Goal: Information Seeking & Learning: Find specific page/section

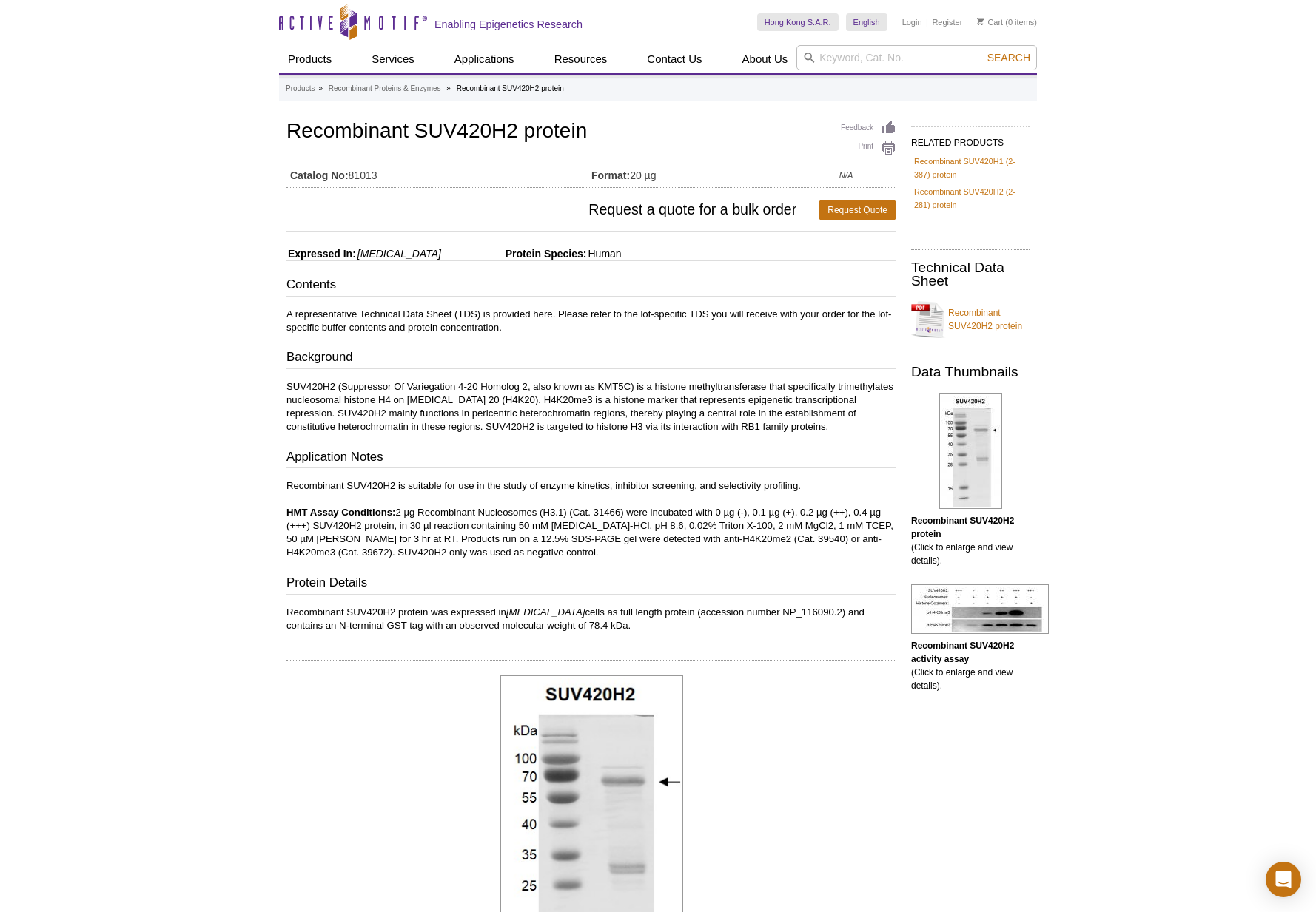
click at [449, 133] on h1 "Recombinant SUV420H2 protein" at bounding box center [591, 132] width 610 height 25
copy h1 "SUV420H2"
click at [925, 62] on input "search" at bounding box center [916, 58] width 240 height 25
paste input "SUV420H2"
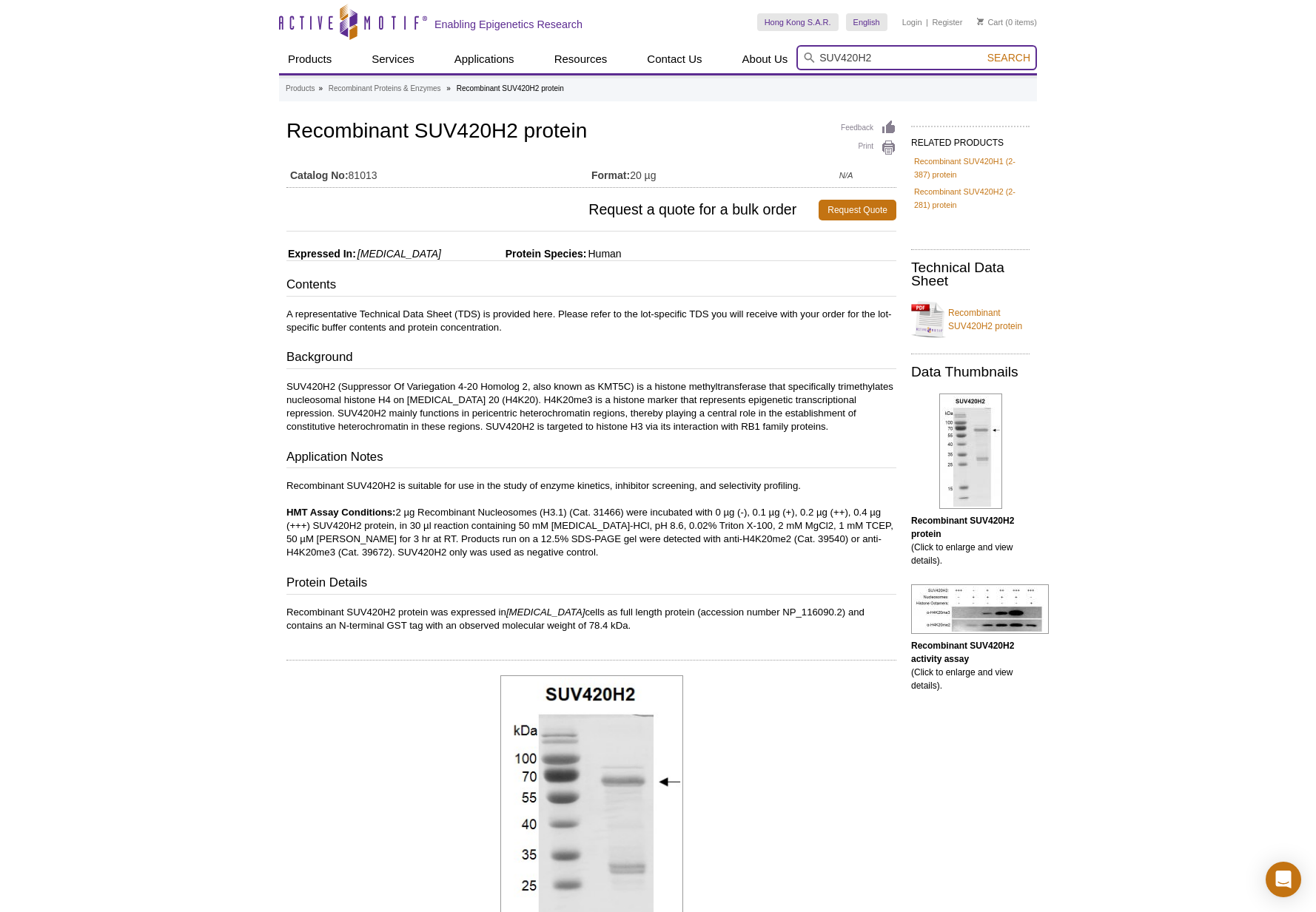
type input "SUV420H2"
click at [983, 51] on button "Search" at bounding box center [1008, 58] width 52 height 14
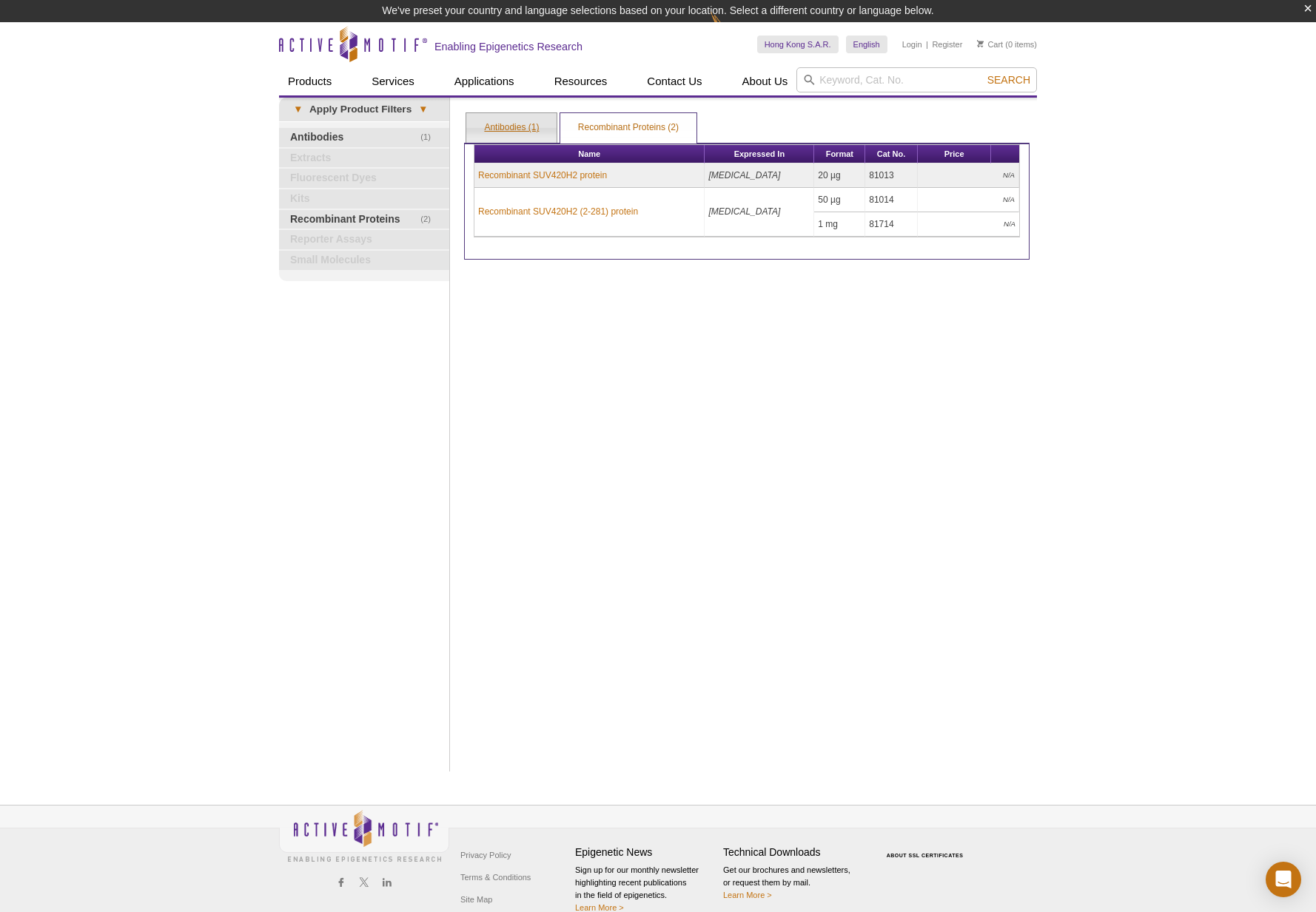
click at [502, 131] on link "Antibodies (1)" at bounding box center [511, 127] width 90 height 29
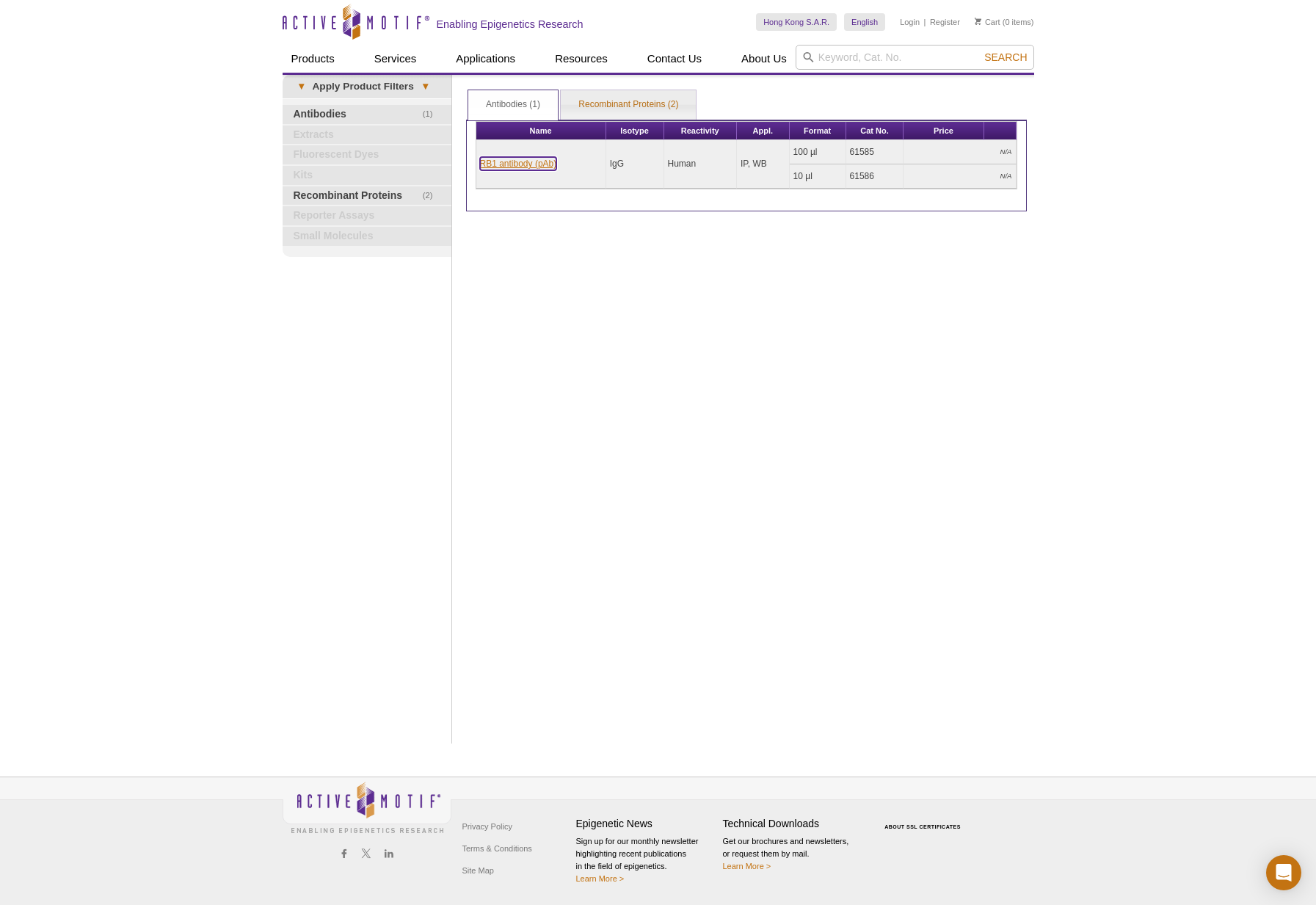
click at [536, 167] on link "RB1 antibody (pAb)" at bounding box center [518, 163] width 77 height 14
drag, startPoint x: 582, startPoint y: 151, endPoint x: 561, endPoint y: 152, distance: 21.0
click at [579, 151] on td "RB1 antibody (pAb)" at bounding box center [542, 164] width 130 height 49
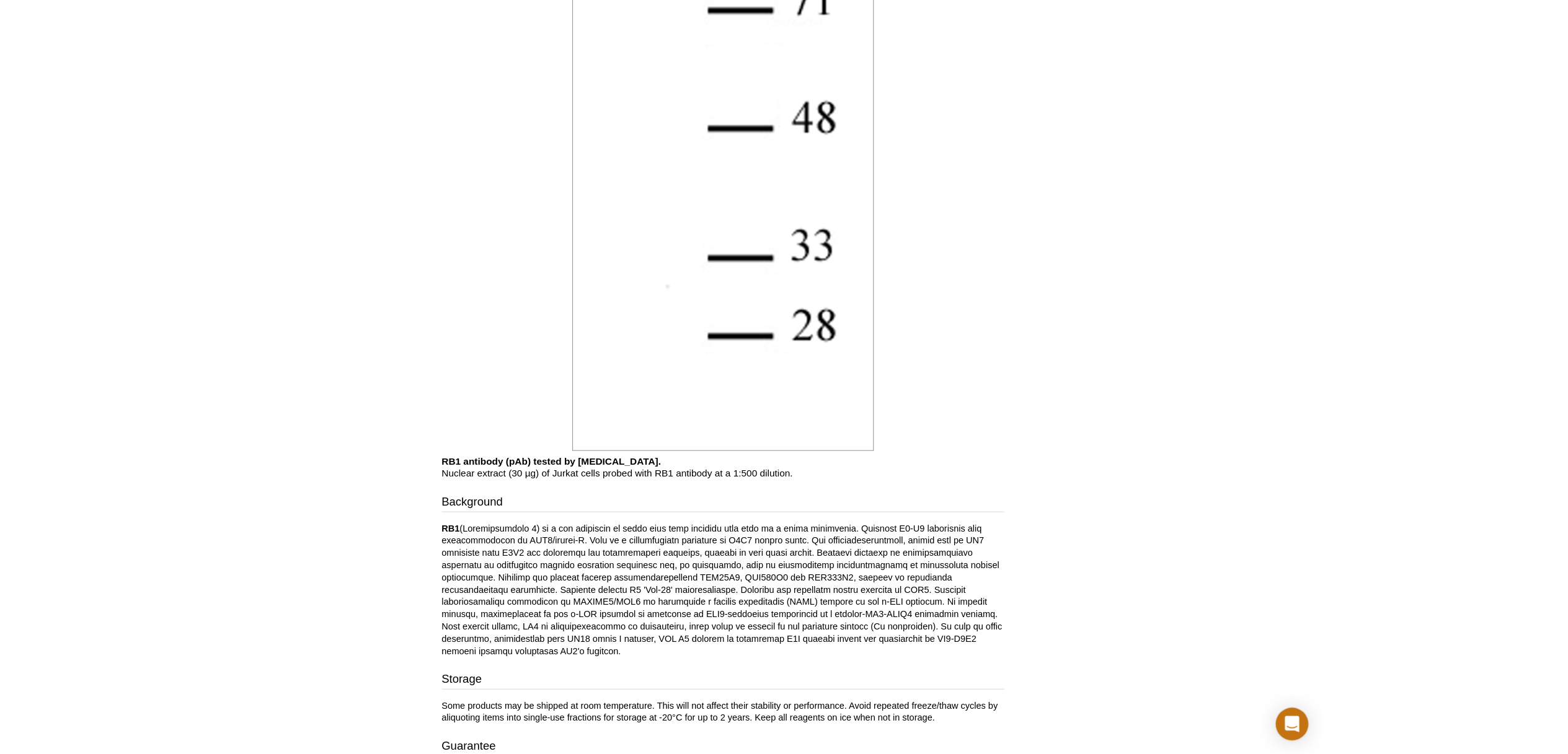
scroll to position [1624, 0]
